Goal: Task Accomplishment & Management: Manage account settings

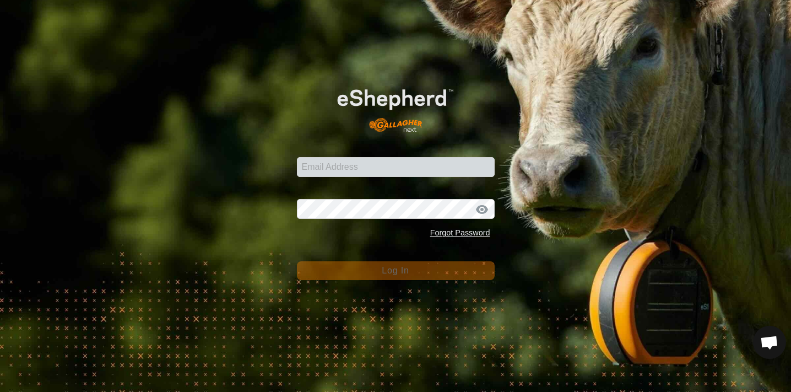
scroll to position [754, 0]
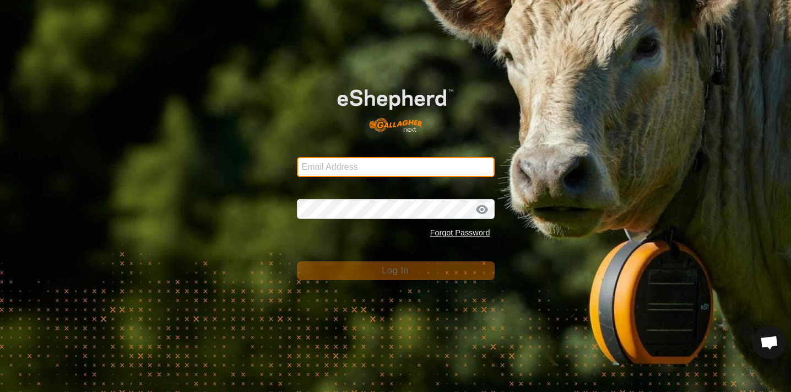
type input "[EMAIL_ADDRESS][DOMAIN_NAME]"
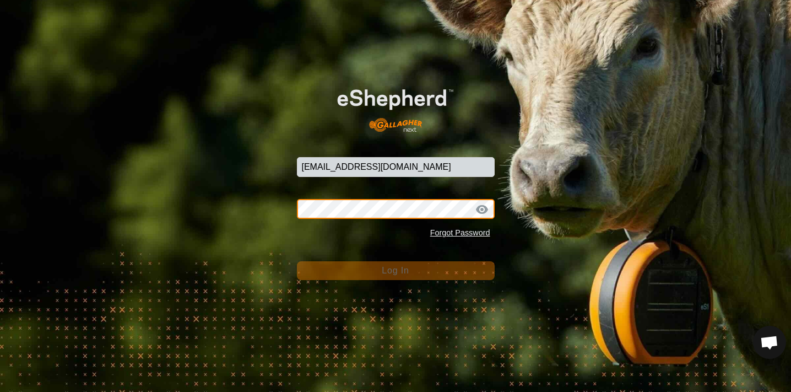
click at [396, 270] on button "Log In" at bounding box center [396, 270] width 198 height 19
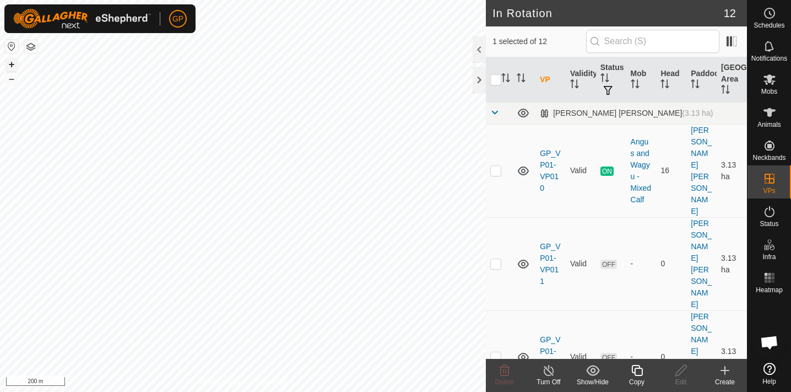
click at [12, 65] on button "+" at bounding box center [11, 64] width 13 height 13
click at [412, 0] on html "GP Schedules Notifications Mobs Animals Neckbands VPs Status Infra Heatmap Help…" at bounding box center [395, 196] width 791 height 392
checkbox input "false"
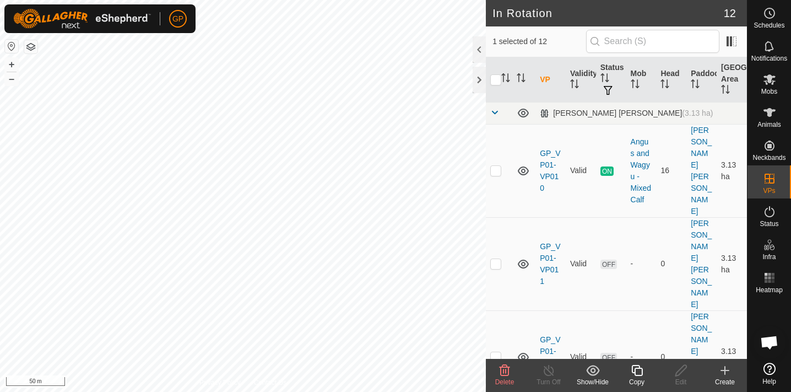
checkbox input "true"
click at [779, 18] on es-schedule-vp-svg-icon at bounding box center [770, 13] width 20 height 18
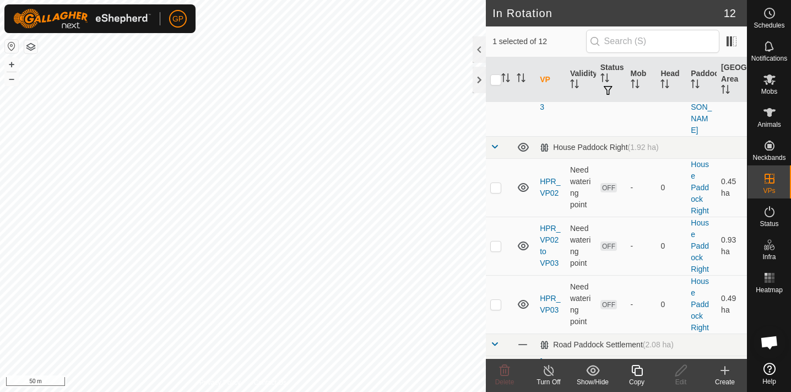
scroll to position [427, 0]
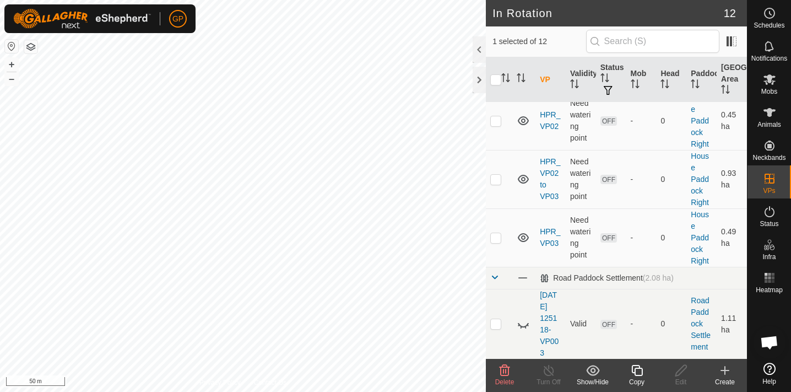
checkbox input "false"
checkbox input "true"
click at [780, 17] on div "Schedules" at bounding box center [770, 16] width 44 height 33
